Goal: Transaction & Acquisition: Purchase product/service

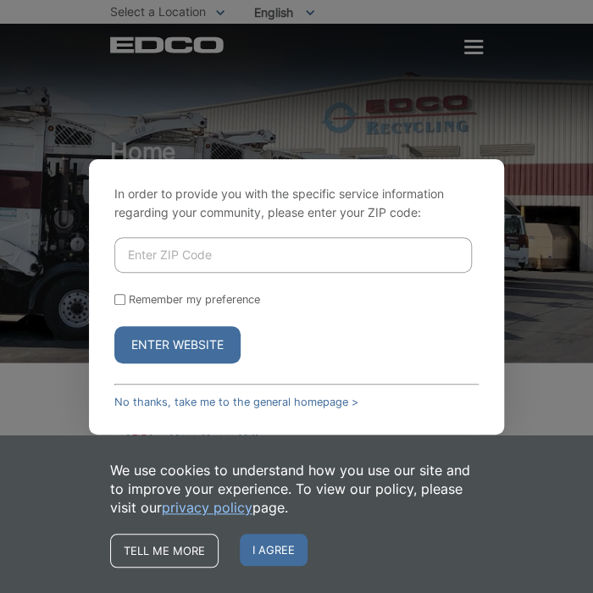
click at [153, 249] on input "Enter ZIP Code" at bounding box center [293, 255] width 358 height 36
type input "92026"
click at [184, 351] on button "Enter Website" at bounding box center [177, 344] width 126 height 37
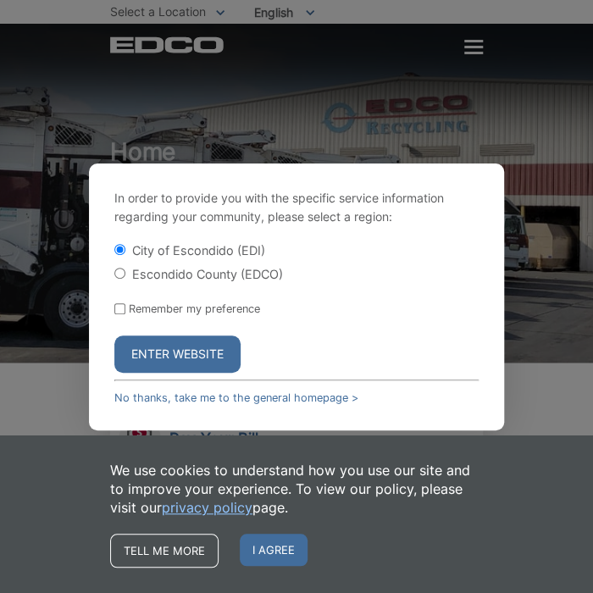
click at [203, 272] on label "Escondido County (EDCO)" at bounding box center [207, 274] width 151 height 14
click at [125, 272] on input "Escondido County (EDCO)" at bounding box center [119, 273] width 11 height 11
radio input "true"
click at [209, 341] on button "Enter Website" at bounding box center [177, 354] width 126 height 37
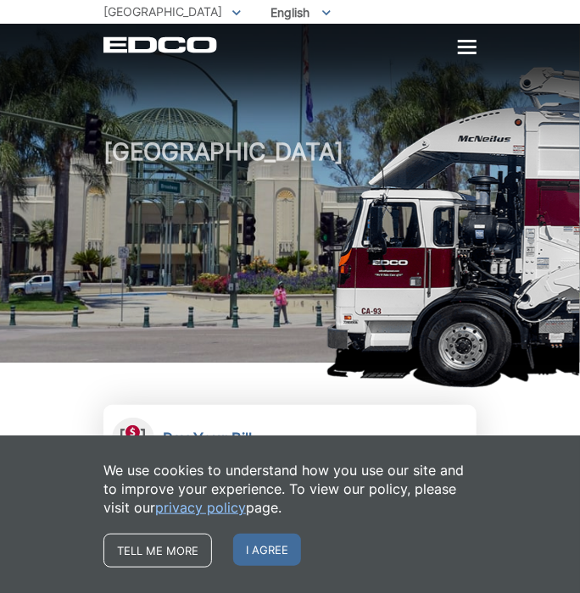
click at [275, 550] on span "I agree" at bounding box center [267, 550] width 68 height 32
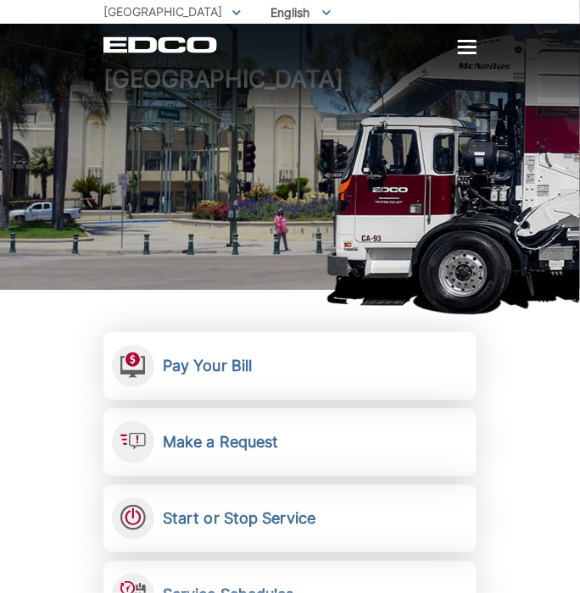
scroll to position [169, 0]
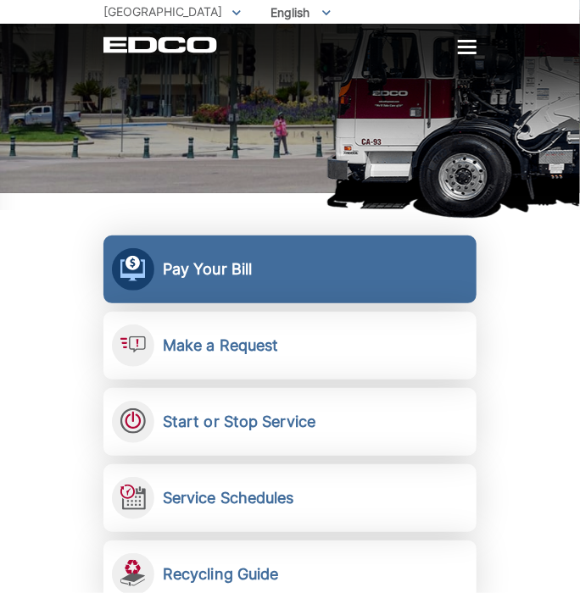
click at [190, 286] on link "Pay Your Bill View, pay, and manage your bill online." at bounding box center [289, 270] width 373 height 68
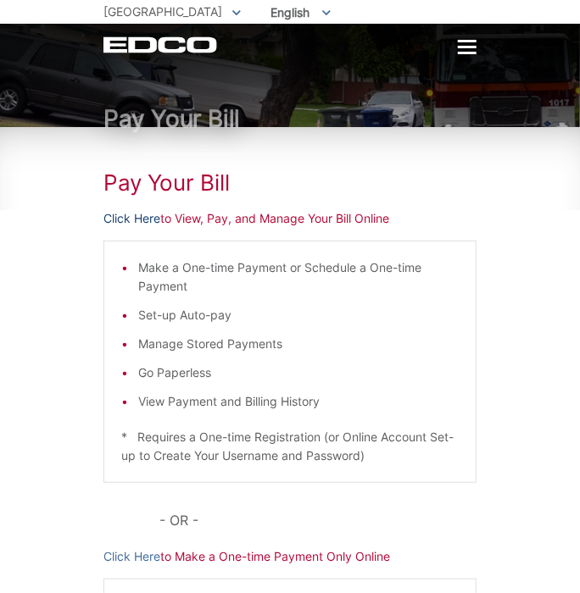
click at [132, 219] on link "Click Here" at bounding box center [131, 218] width 57 height 19
